Goal: Check status: Check status

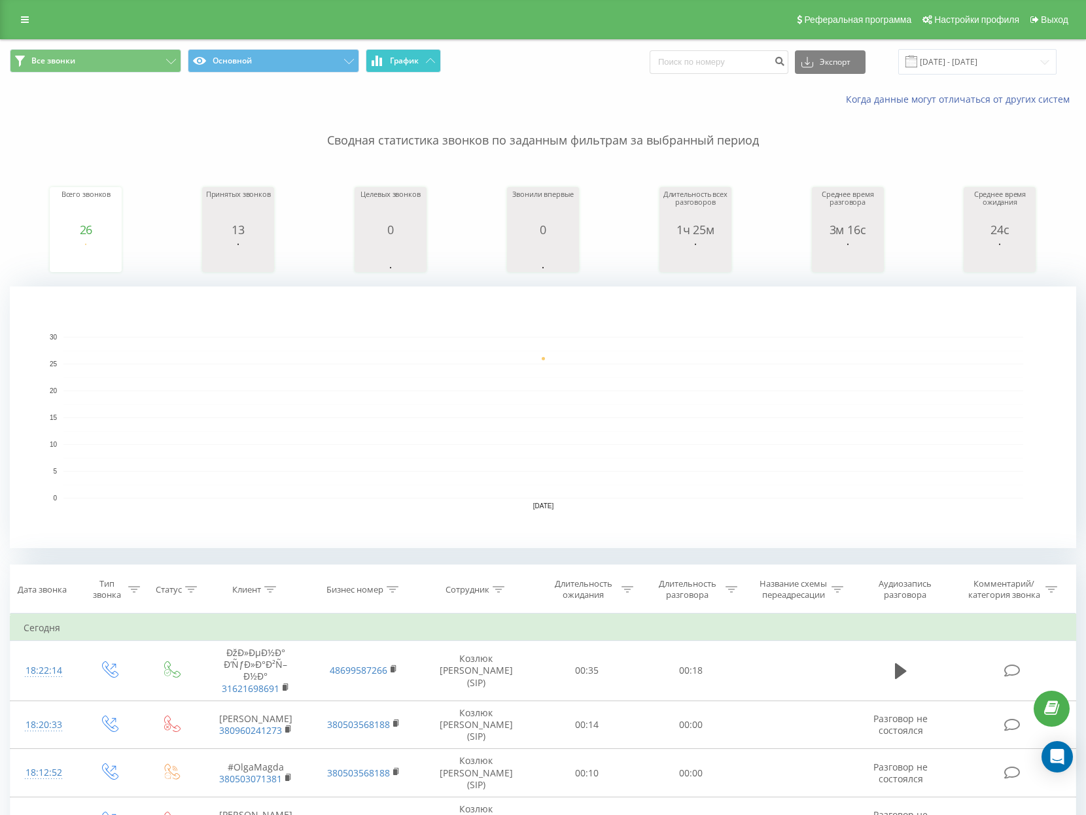
click at [412, 60] on span "График" at bounding box center [404, 60] width 29 height 9
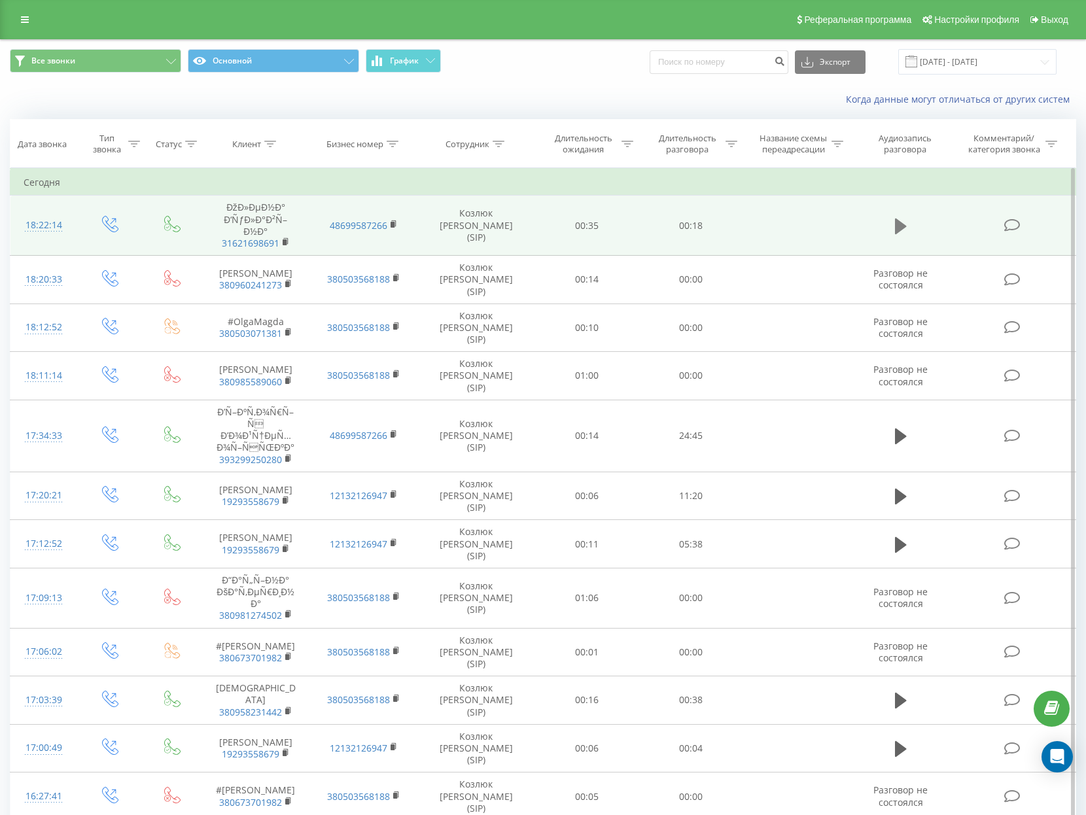
click at [906, 222] on icon at bounding box center [901, 226] width 12 height 18
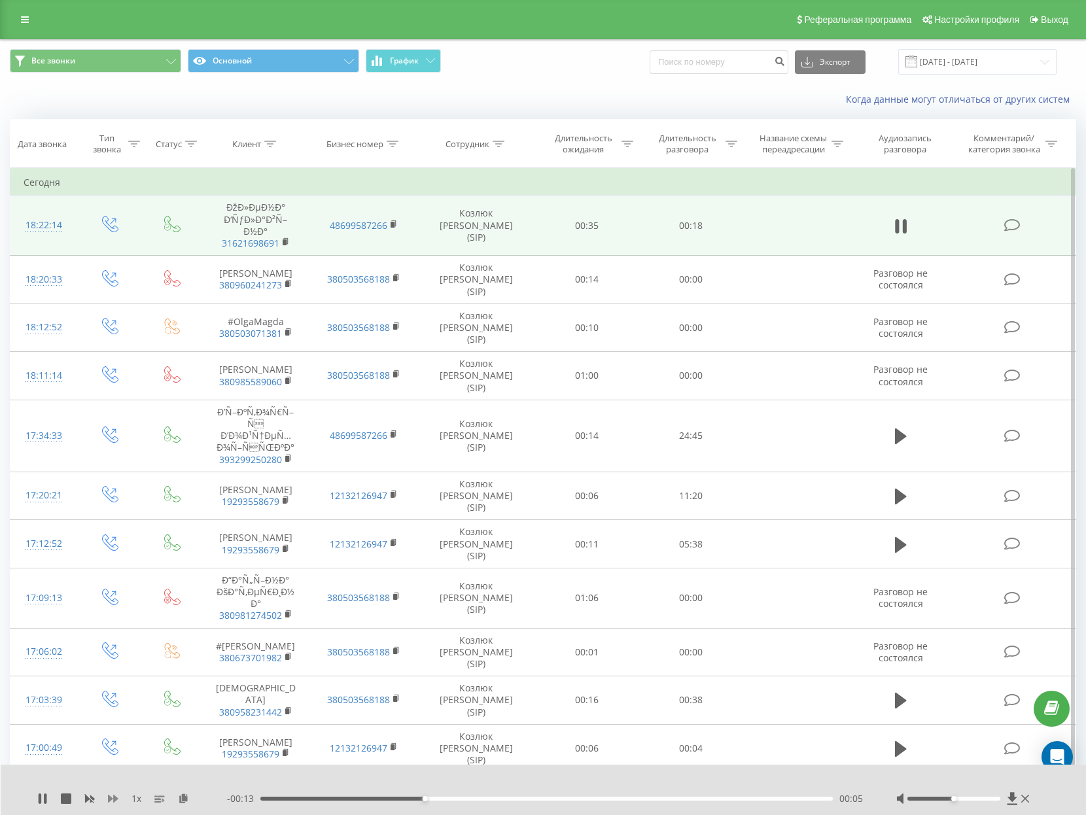
click at [118, 799] on icon at bounding box center [113, 799] width 10 height 8
